Goal: Task Accomplishment & Management: Manage account settings

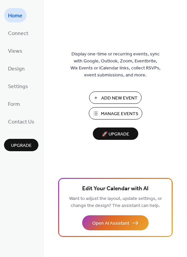
click at [126, 114] on span "Manage Events" at bounding box center [119, 114] width 37 height 7
